Goal: Check status: Check status

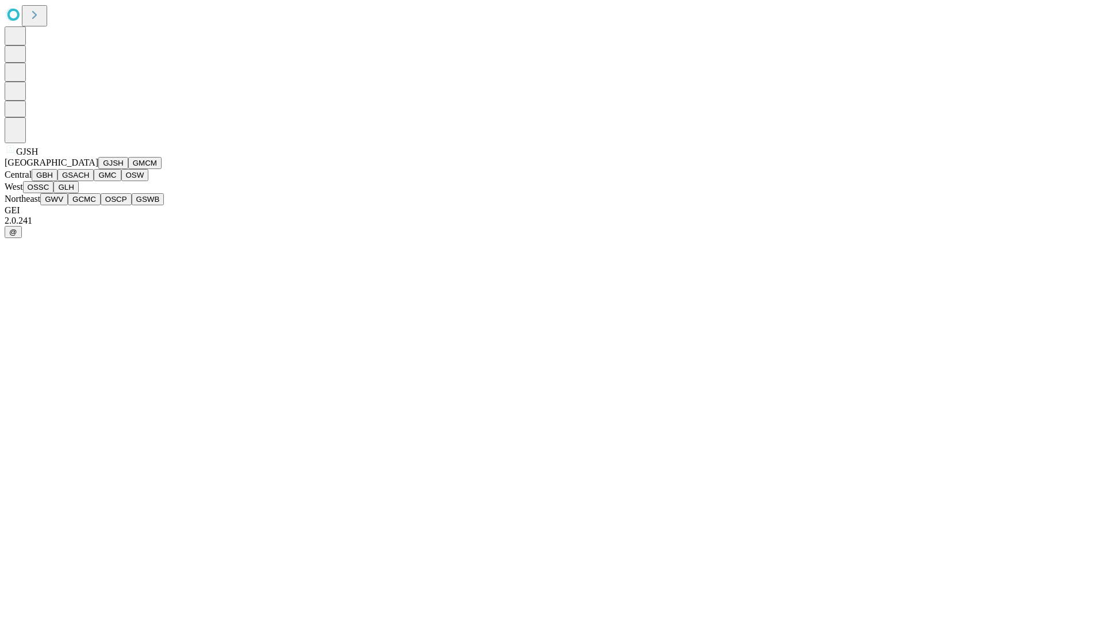
click at [98, 169] on button "GJSH" at bounding box center [113, 163] width 30 height 12
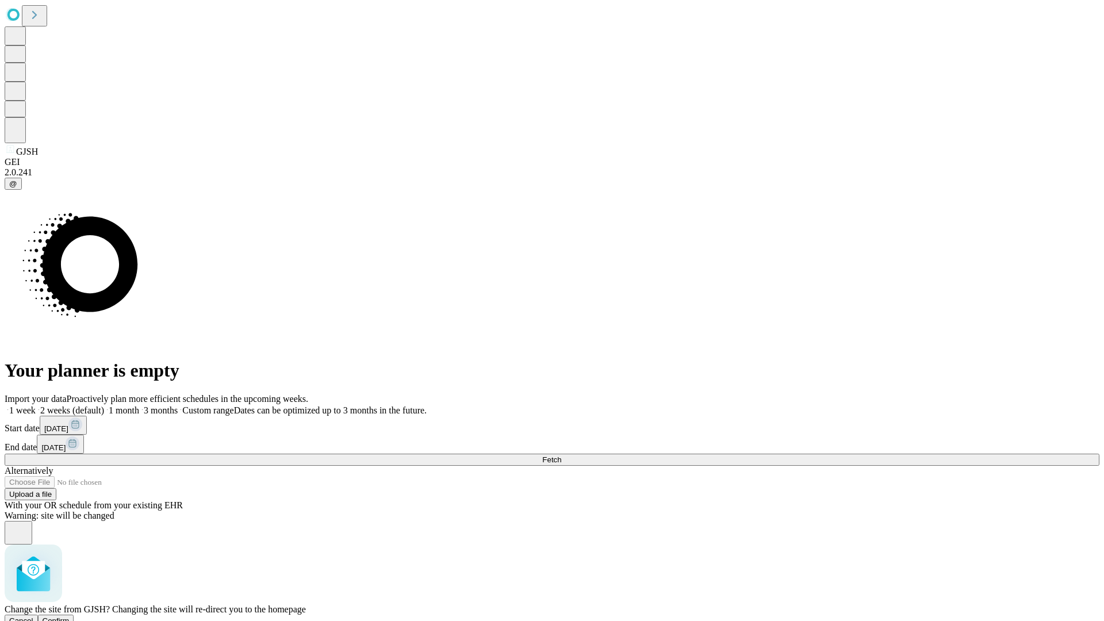
click at [70, 617] on span "Confirm" at bounding box center [56, 621] width 27 height 9
click at [139, 405] on label "1 month" at bounding box center [121, 410] width 35 height 10
click at [561, 456] on span "Fetch" at bounding box center [551, 460] width 19 height 9
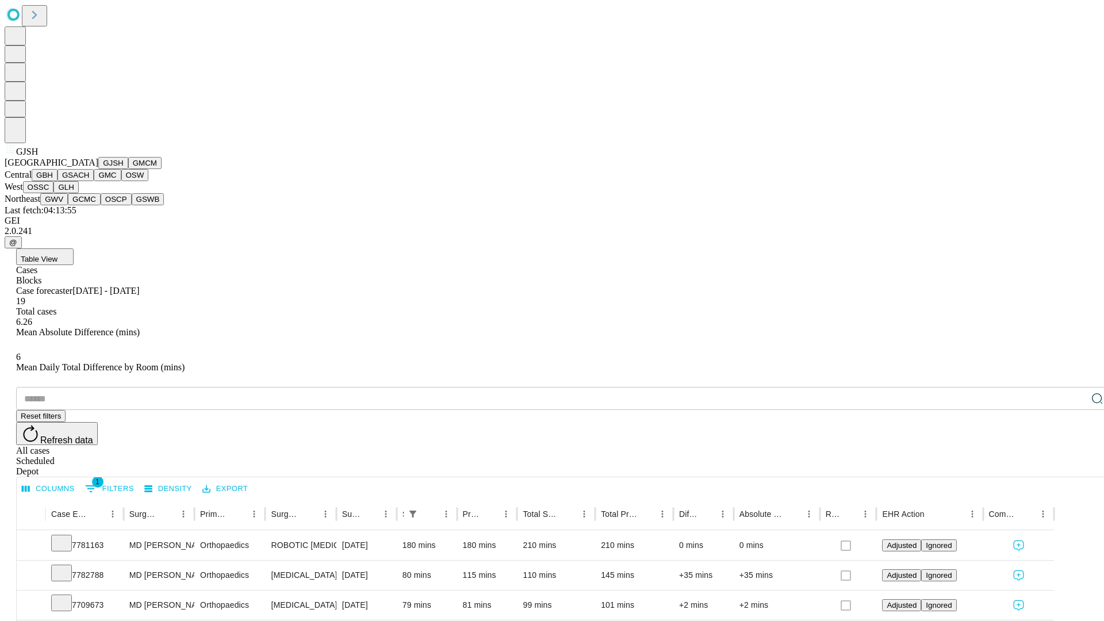
click at [128, 169] on button "GMCM" at bounding box center [144, 163] width 33 height 12
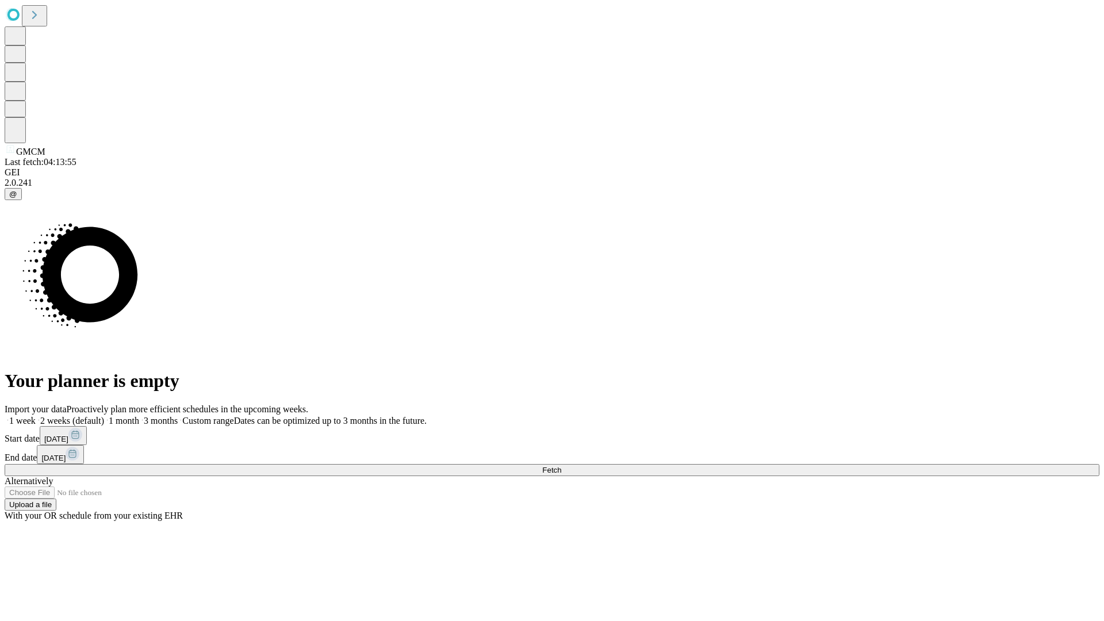
click at [561, 466] on span "Fetch" at bounding box center [551, 470] width 19 height 9
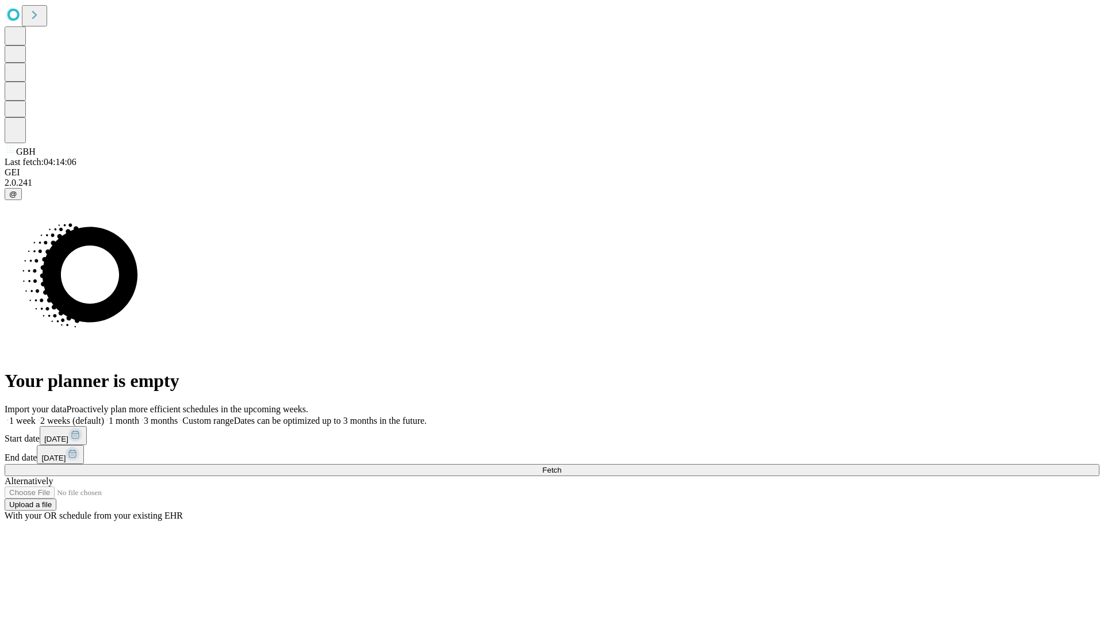
click at [561, 466] on span "Fetch" at bounding box center [551, 470] width 19 height 9
click at [139, 416] on label "1 month" at bounding box center [121, 421] width 35 height 10
click at [561, 466] on span "Fetch" at bounding box center [551, 470] width 19 height 9
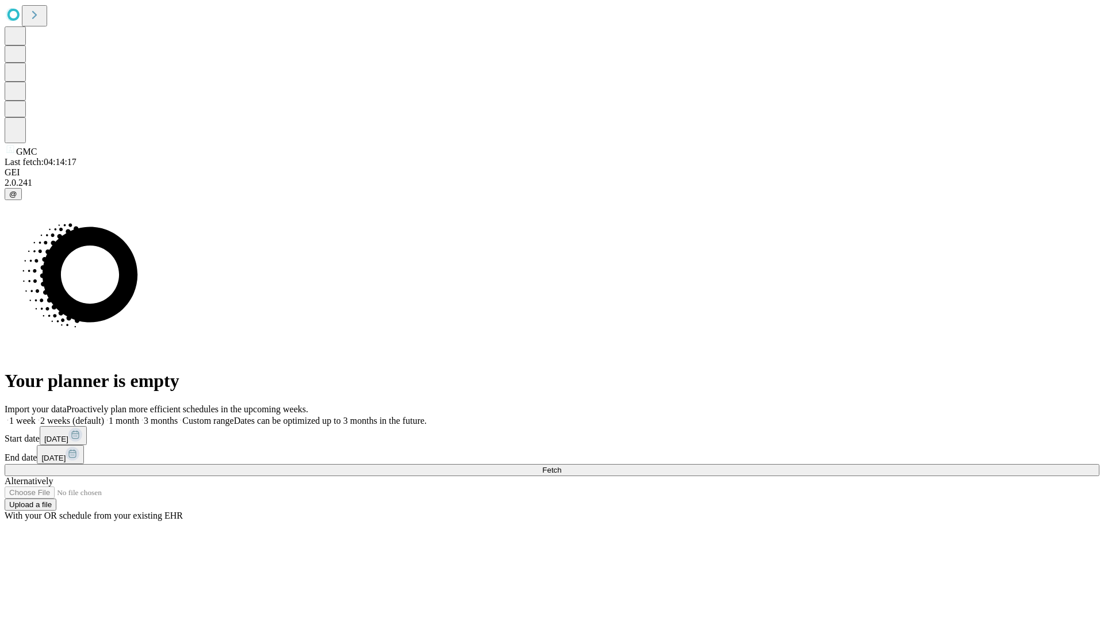
click at [139, 416] on label "1 month" at bounding box center [121, 421] width 35 height 10
click at [561, 466] on span "Fetch" at bounding box center [551, 470] width 19 height 9
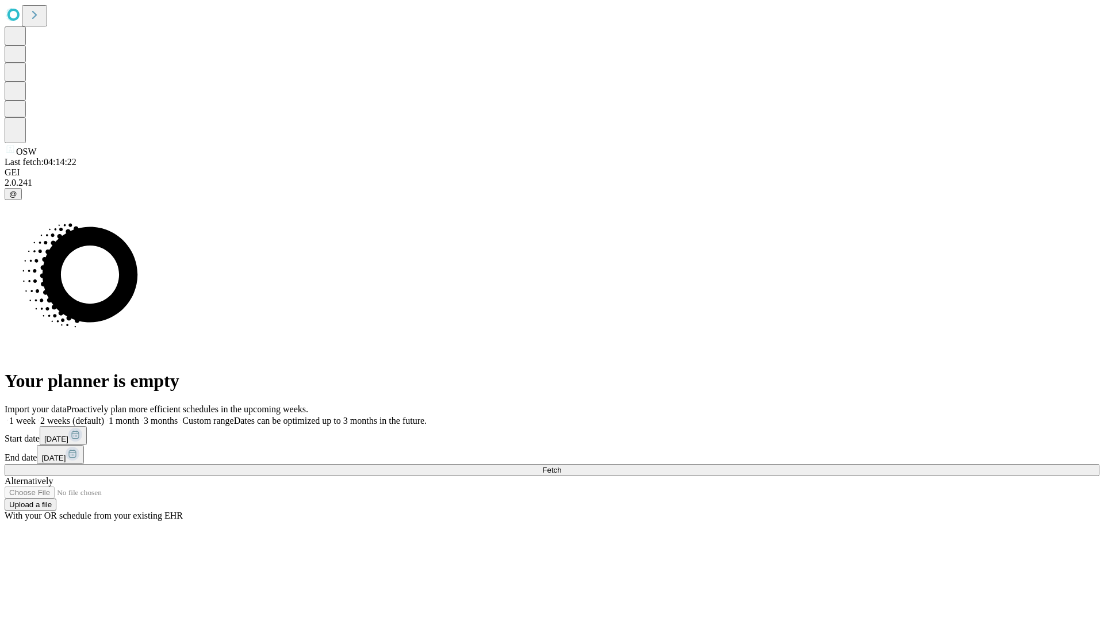
click at [561, 466] on span "Fetch" at bounding box center [551, 470] width 19 height 9
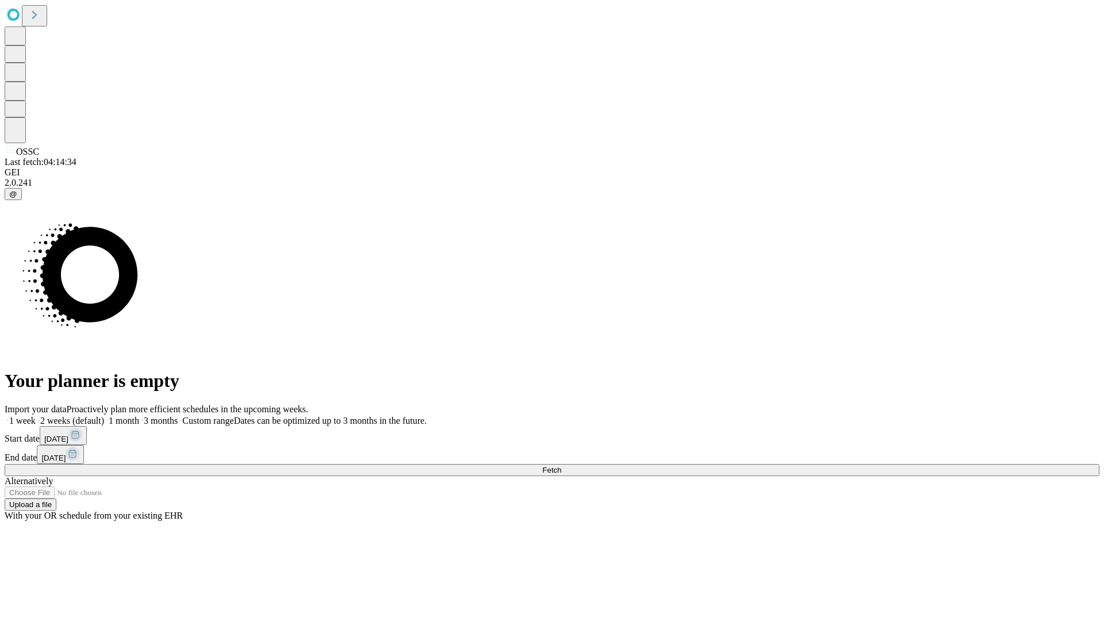
click at [139, 416] on label "1 month" at bounding box center [121, 421] width 35 height 10
click at [561, 466] on span "Fetch" at bounding box center [551, 470] width 19 height 9
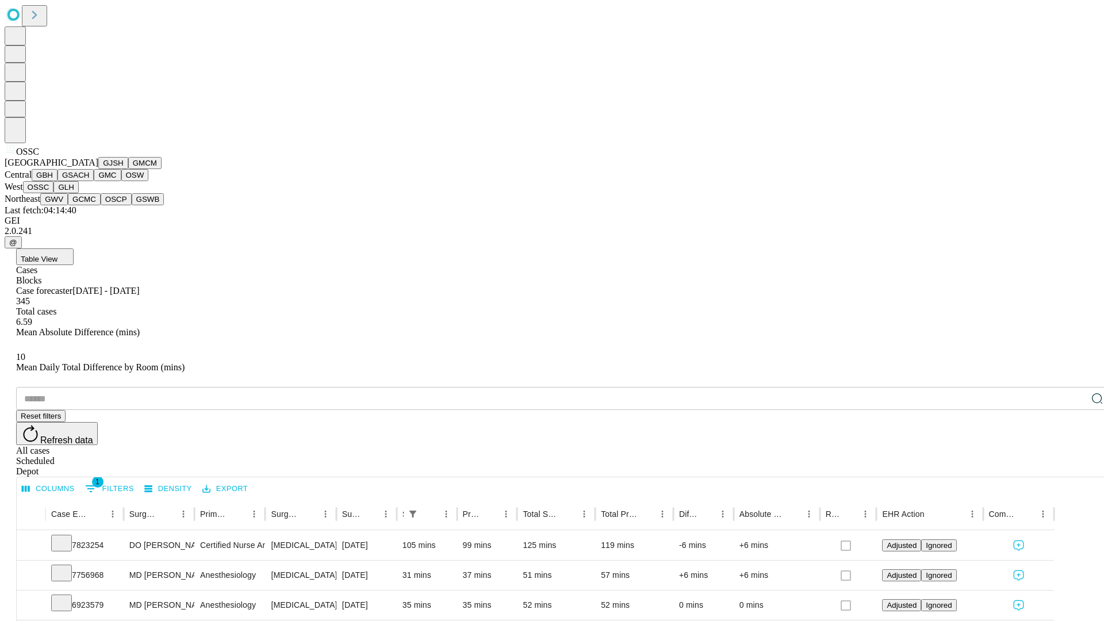
click at [78, 193] on button "GLH" at bounding box center [65, 187] width 25 height 12
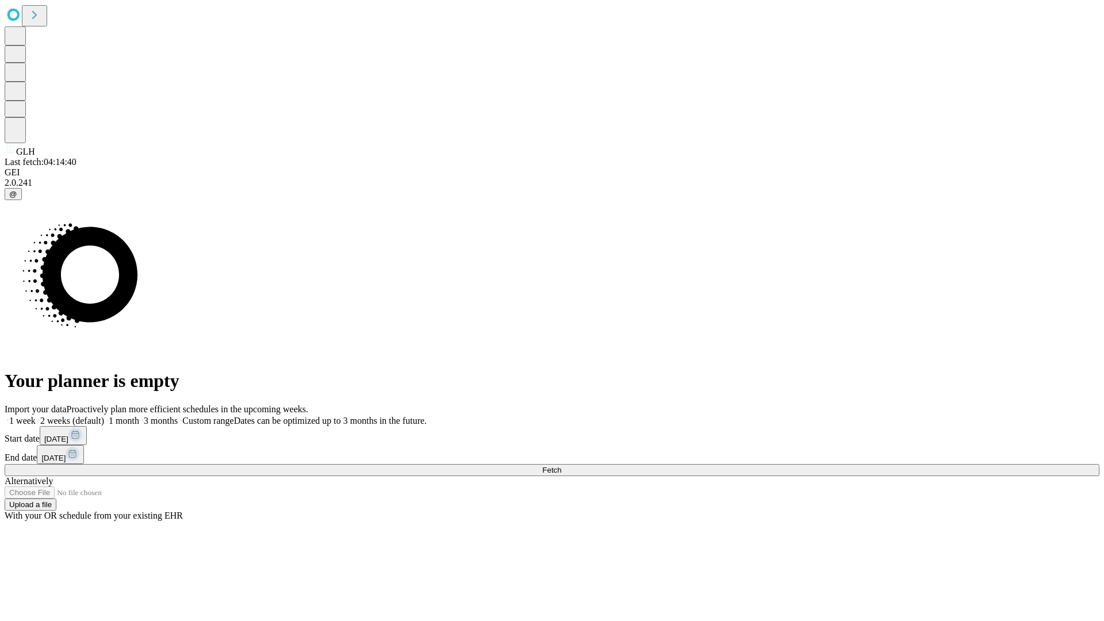
click at [139, 416] on label "1 month" at bounding box center [121, 421] width 35 height 10
click at [561, 466] on span "Fetch" at bounding box center [551, 470] width 19 height 9
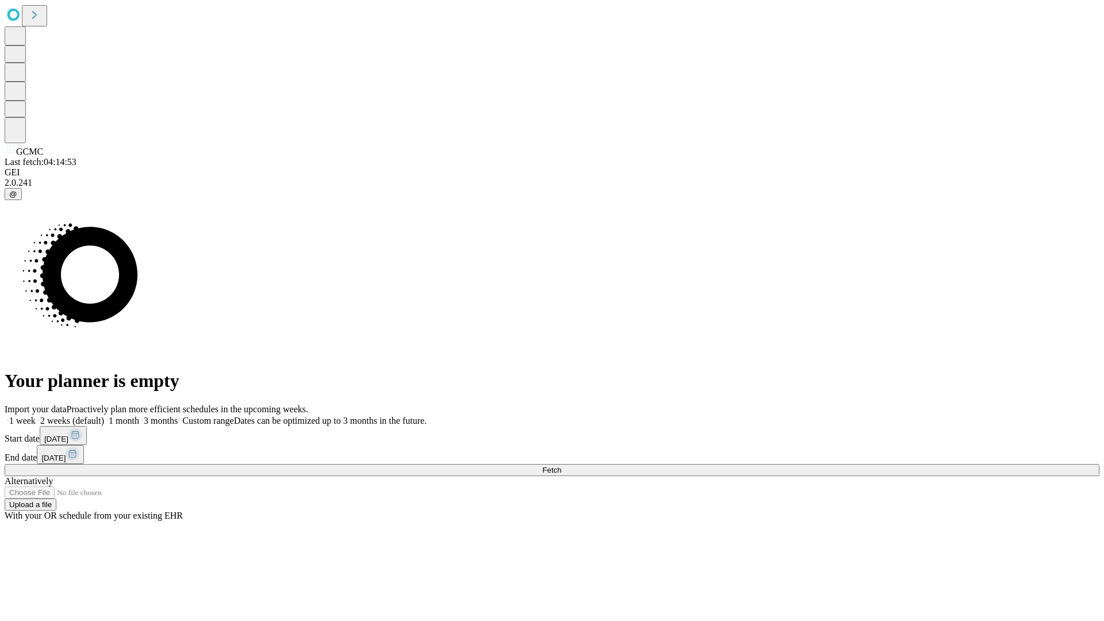
click at [561, 466] on span "Fetch" at bounding box center [551, 470] width 19 height 9
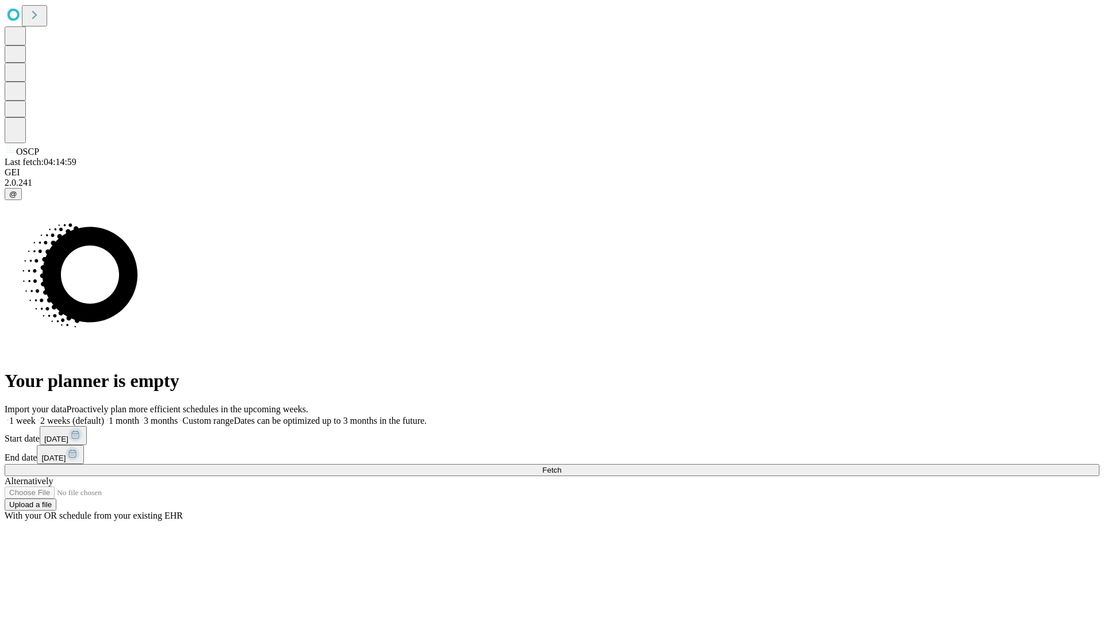
click at [139, 416] on label "1 month" at bounding box center [121, 421] width 35 height 10
click at [561, 466] on span "Fetch" at bounding box center [551, 470] width 19 height 9
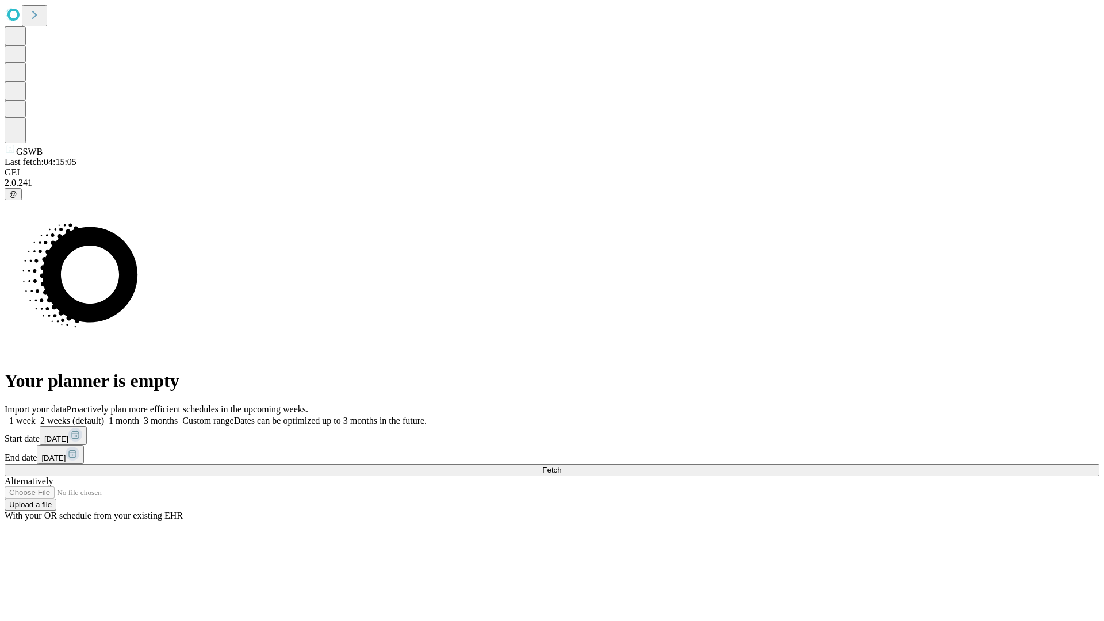
click at [139, 416] on label "1 month" at bounding box center [121, 421] width 35 height 10
click at [561, 466] on span "Fetch" at bounding box center [551, 470] width 19 height 9
